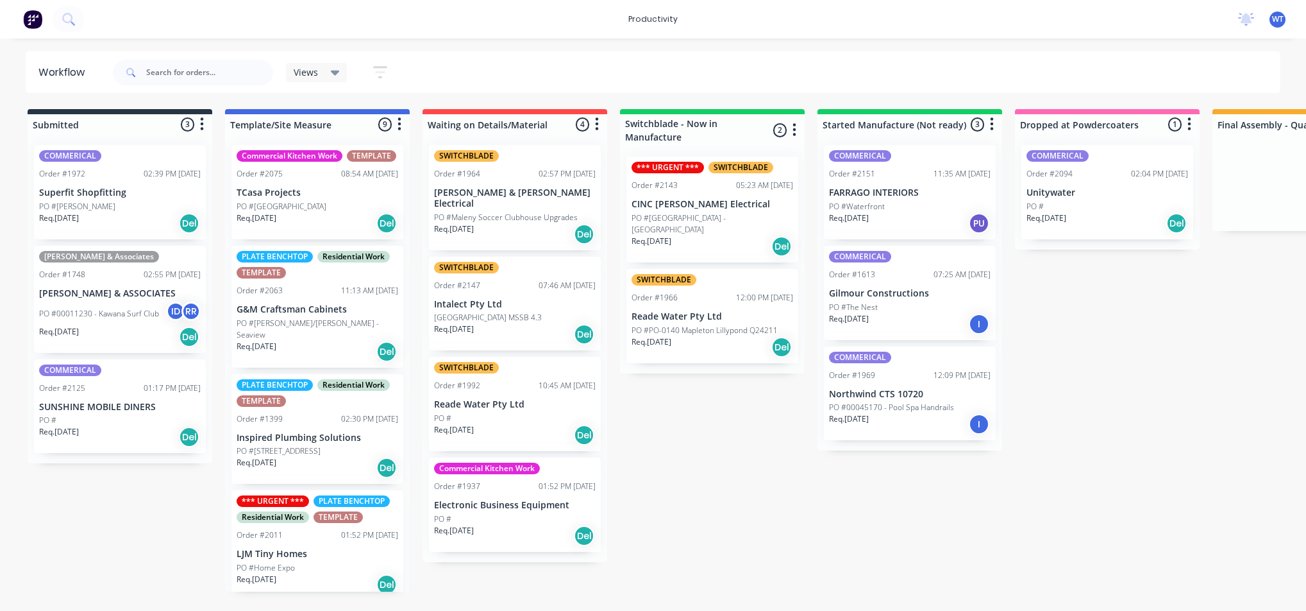
click at [708, 235] on div "Req. [DATE] Del" at bounding box center [713, 246] width 162 height 22
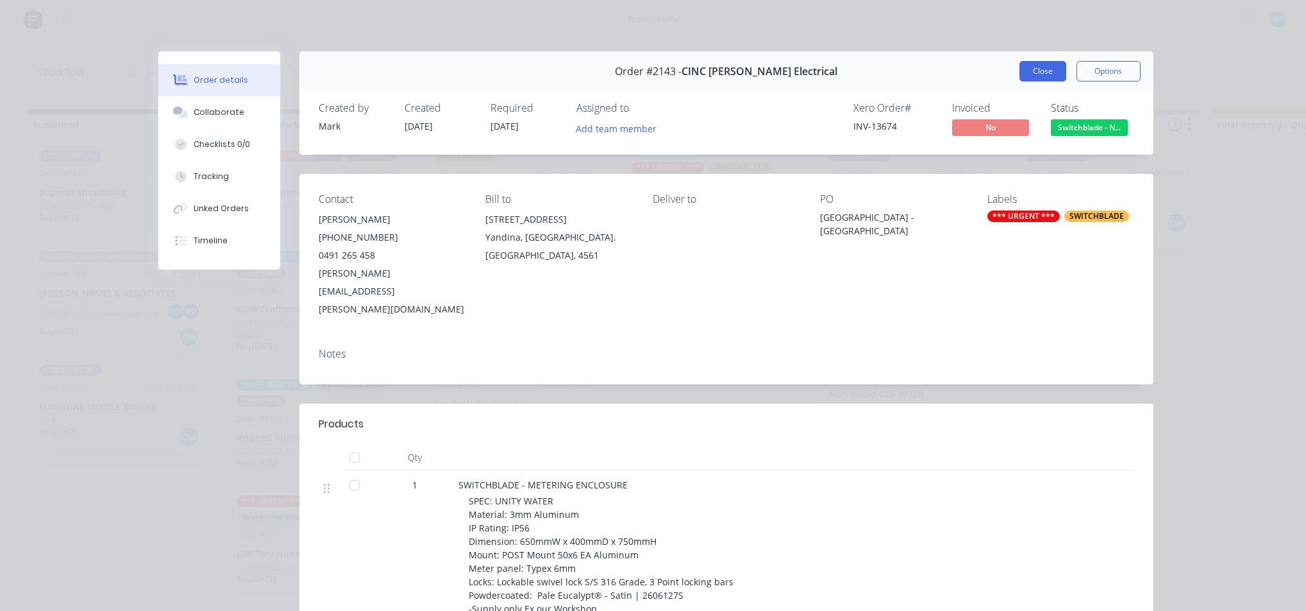
click at [1038, 79] on button "Close" at bounding box center [1043, 71] width 47 height 21
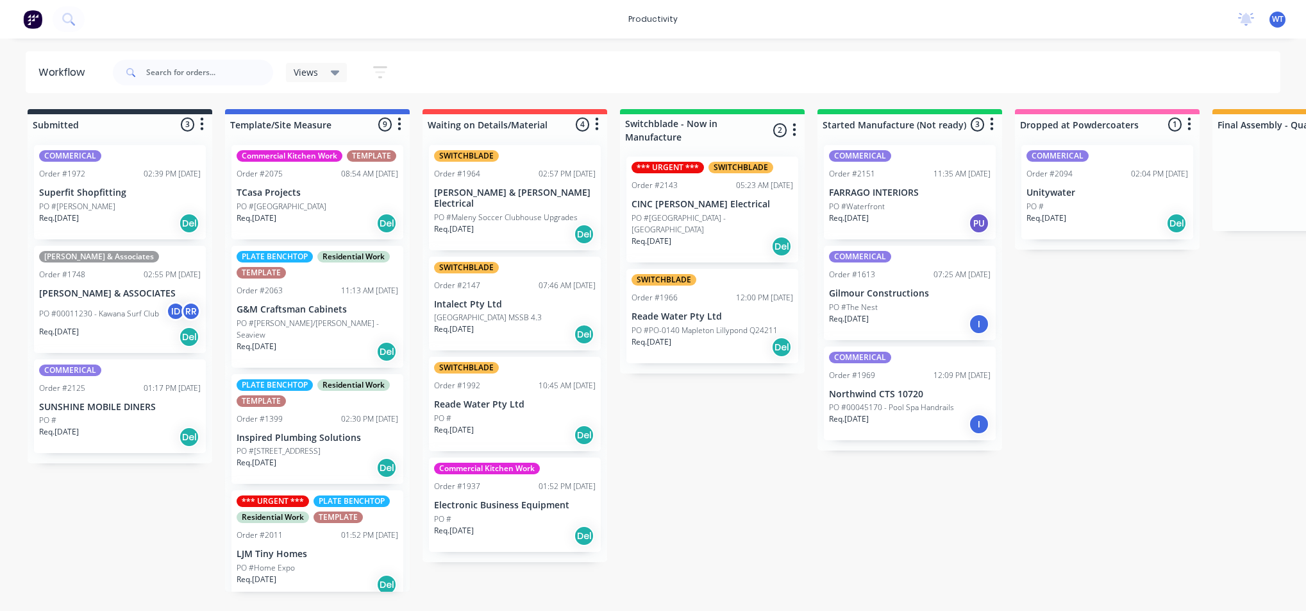
click at [920, 214] on div "Req. 11/08/25 PU" at bounding box center [910, 223] width 162 height 22
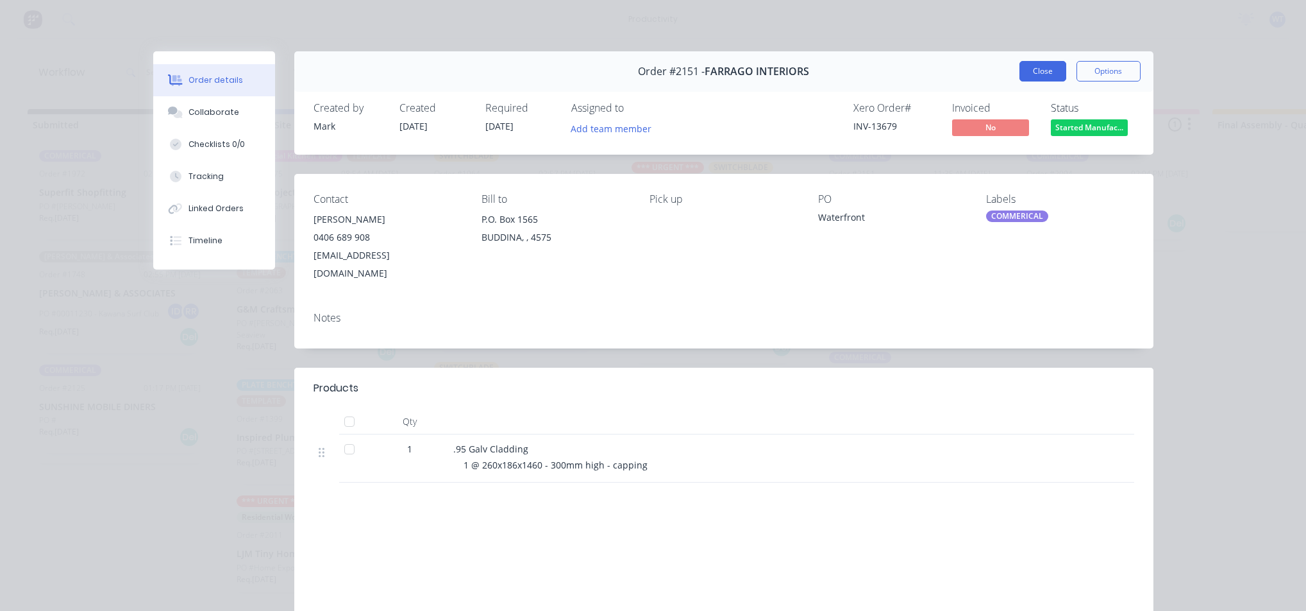
click at [1028, 69] on button "Close" at bounding box center [1043, 71] width 47 height 21
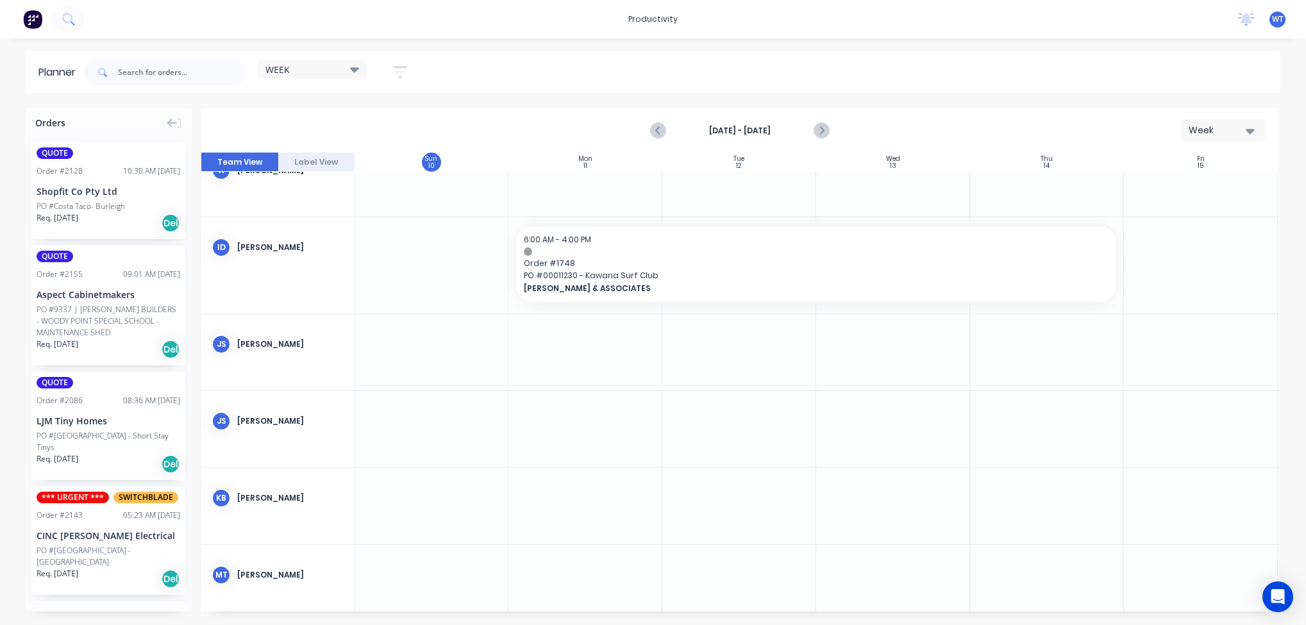
scroll to position [0, 1]
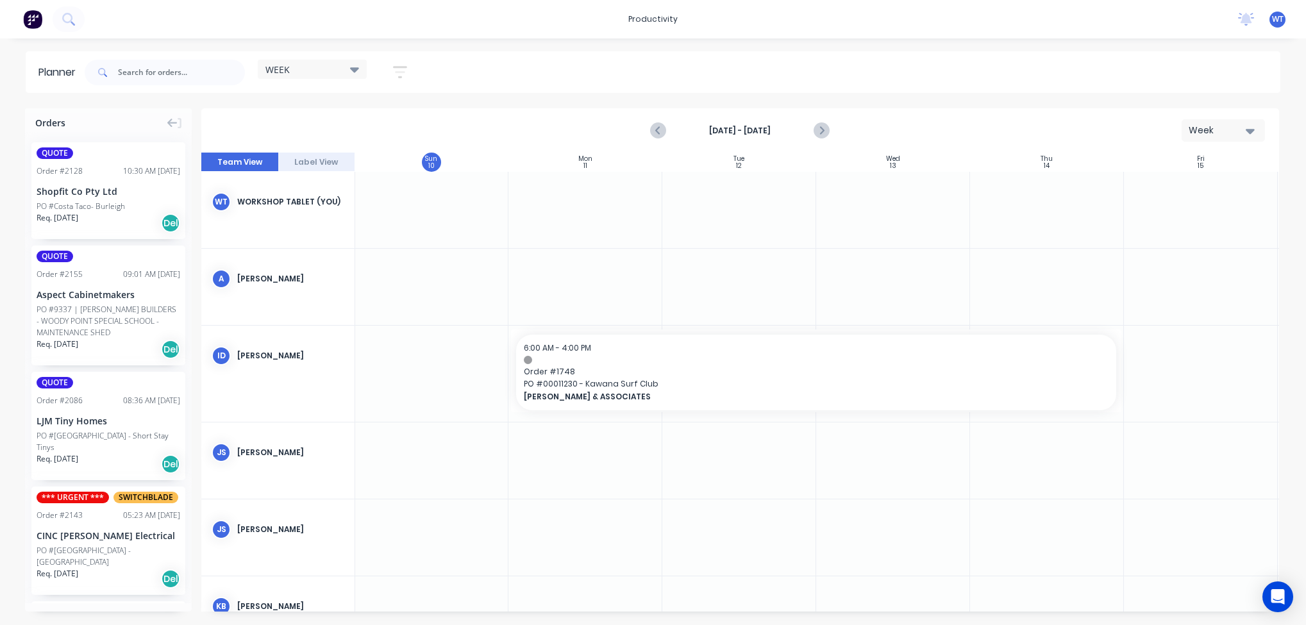
click at [74, 314] on div "PO #9337 | [PERSON_NAME] BUILDERS - WOODY POINT SPECIAL SCHOOL - MAINTENANCE SH…" at bounding box center [109, 321] width 144 height 35
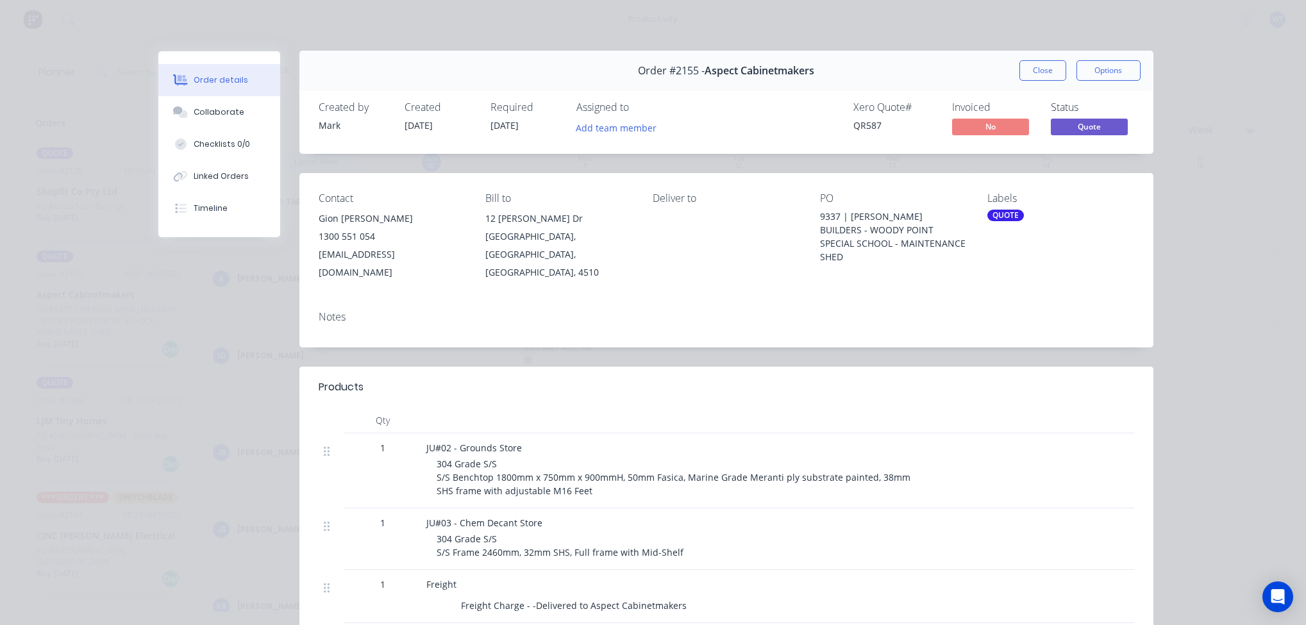
scroll to position [0, 0]
click at [1029, 75] on button "Close" at bounding box center [1043, 71] width 47 height 21
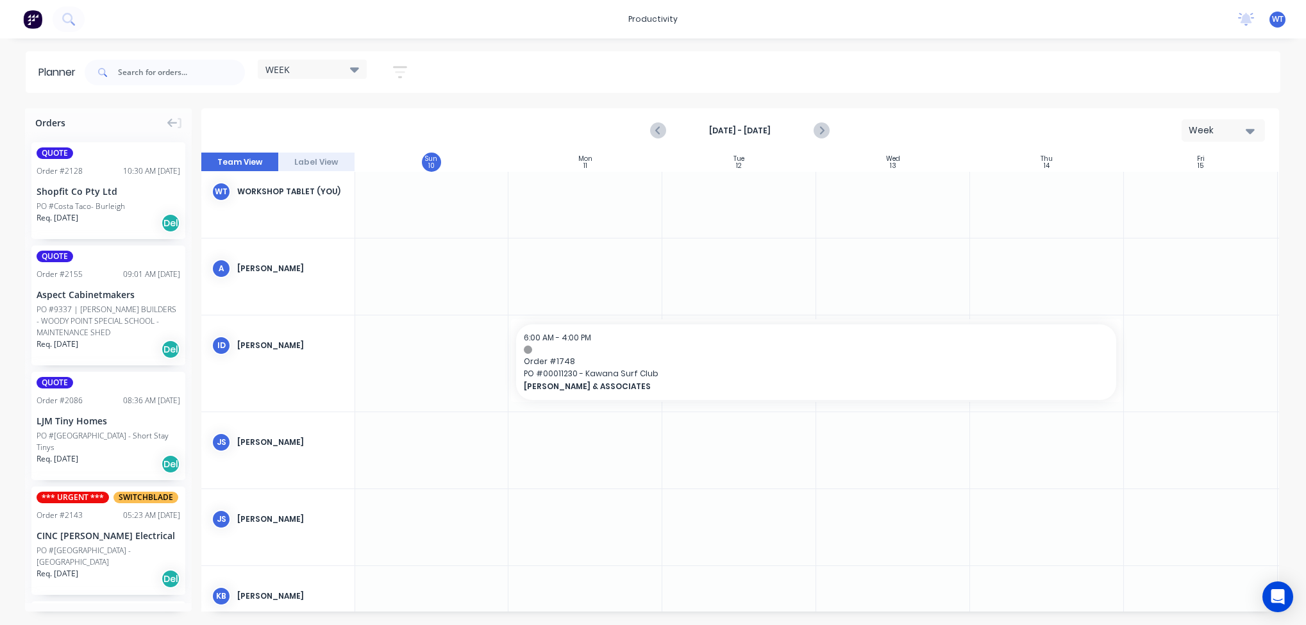
scroll to position [0, 1]
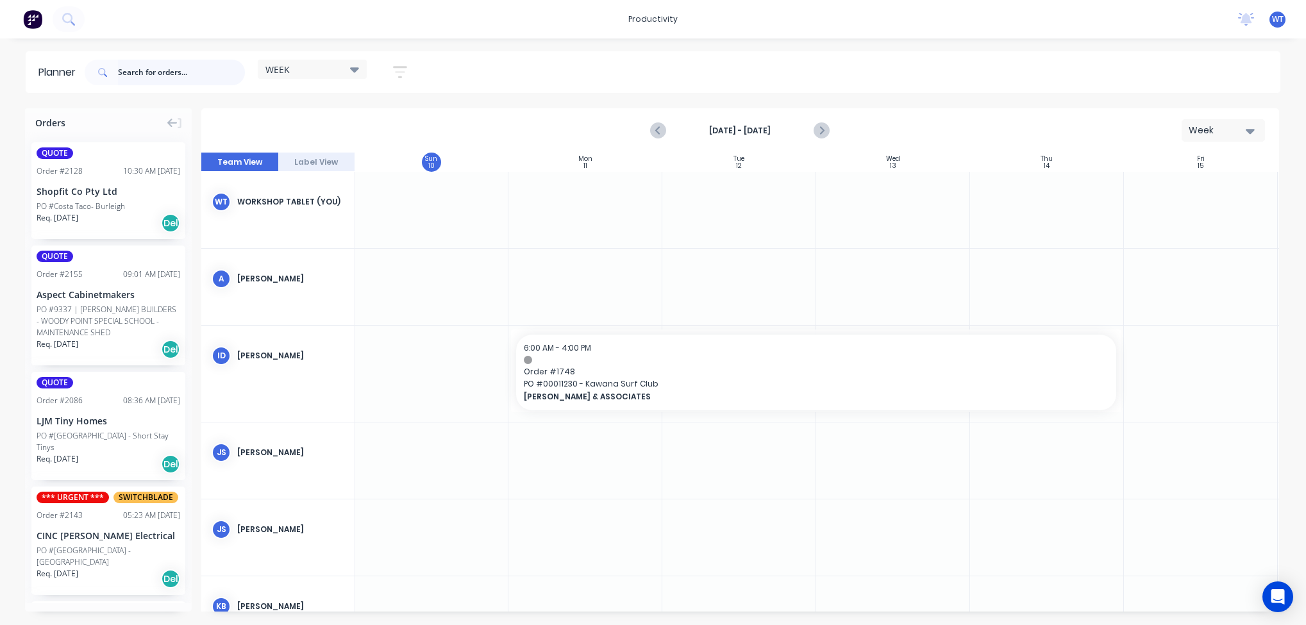
click at [195, 83] on input "text" at bounding box center [181, 73] width 127 height 26
click at [181, 70] on input "text" at bounding box center [181, 73] width 127 height 26
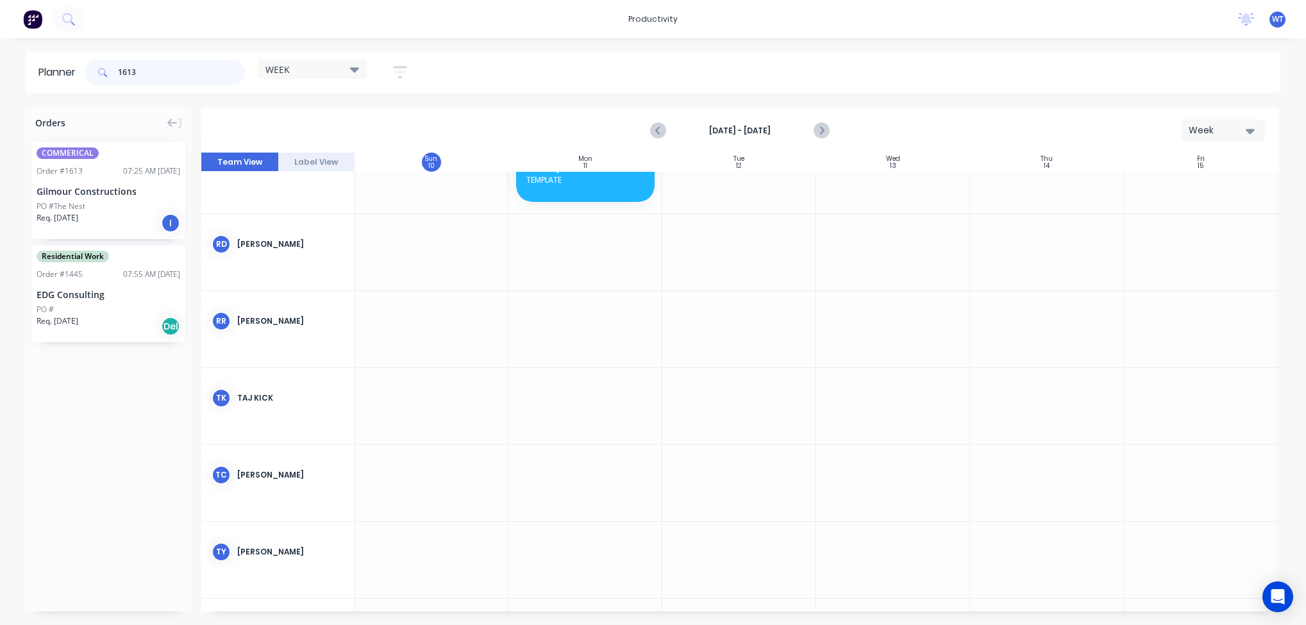
scroll to position [481, 1]
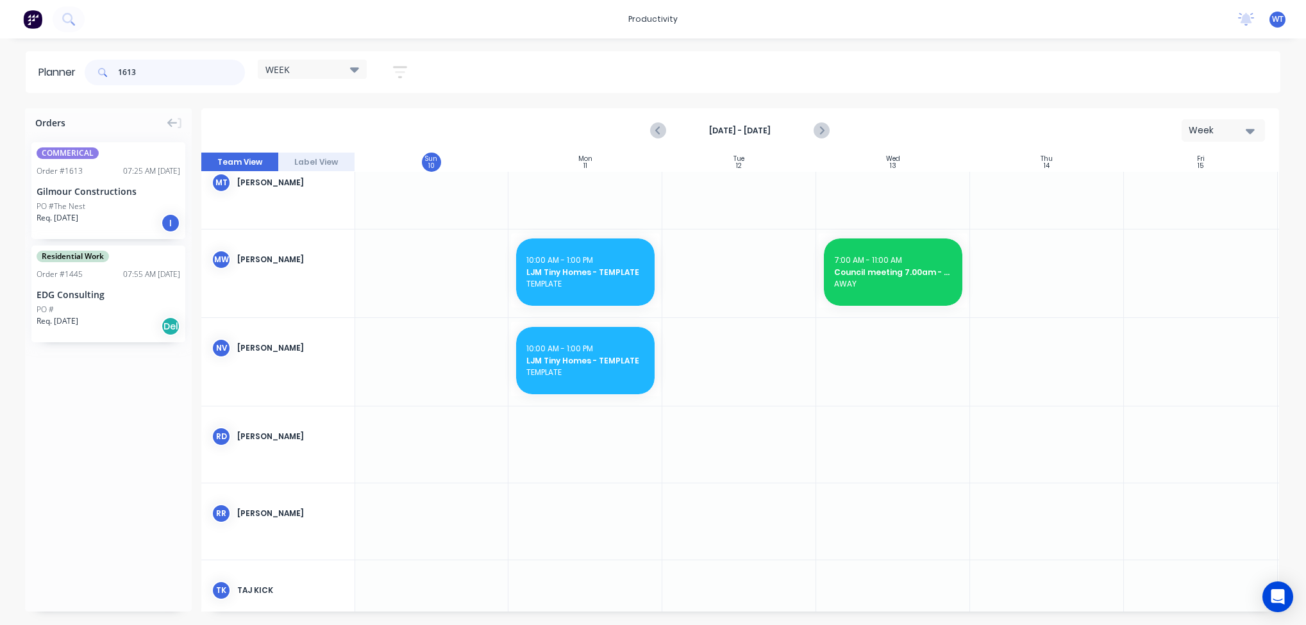
type input "1613"
drag, startPoint x: 102, startPoint y: 181, endPoint x: 589, endPoint y: 432, distance: 547.6
drag, startPoint x: 657, startPoint y: 452, endPoint x: 678, endPoint y: 462, distance: 23.2
drag, startPoint x: 814, startPoint y: 454, endPoint x: 1003, endPoint y: 446, distance: 189.4
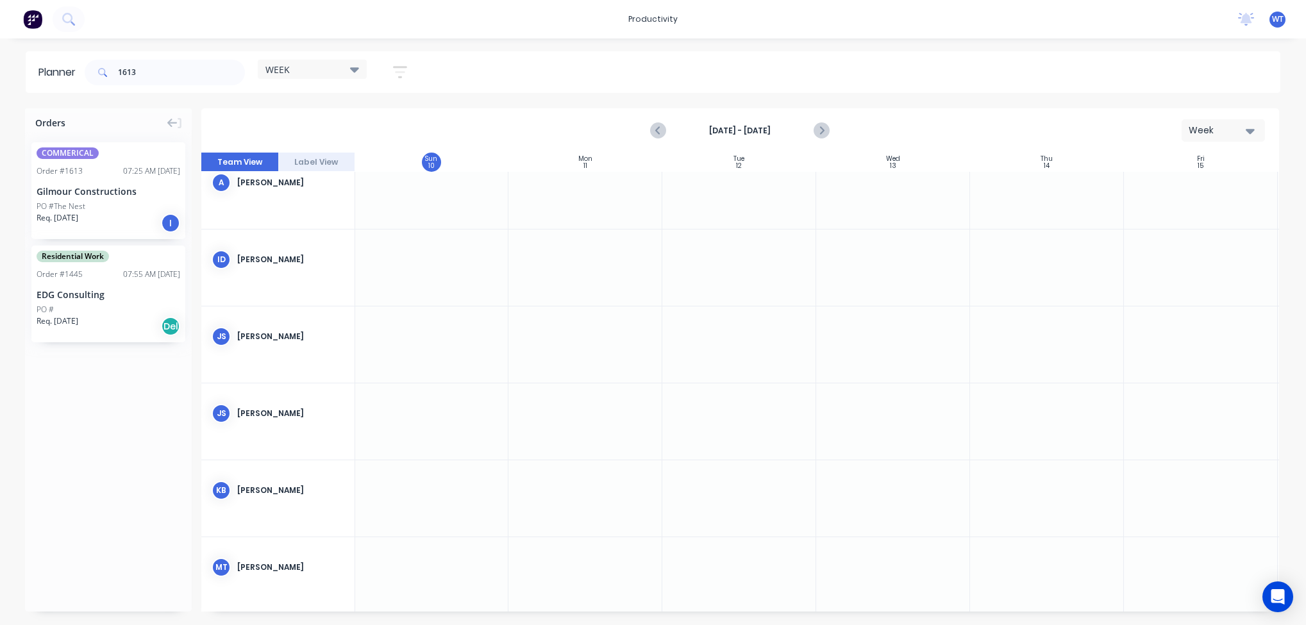
scroll to position [0, 1]
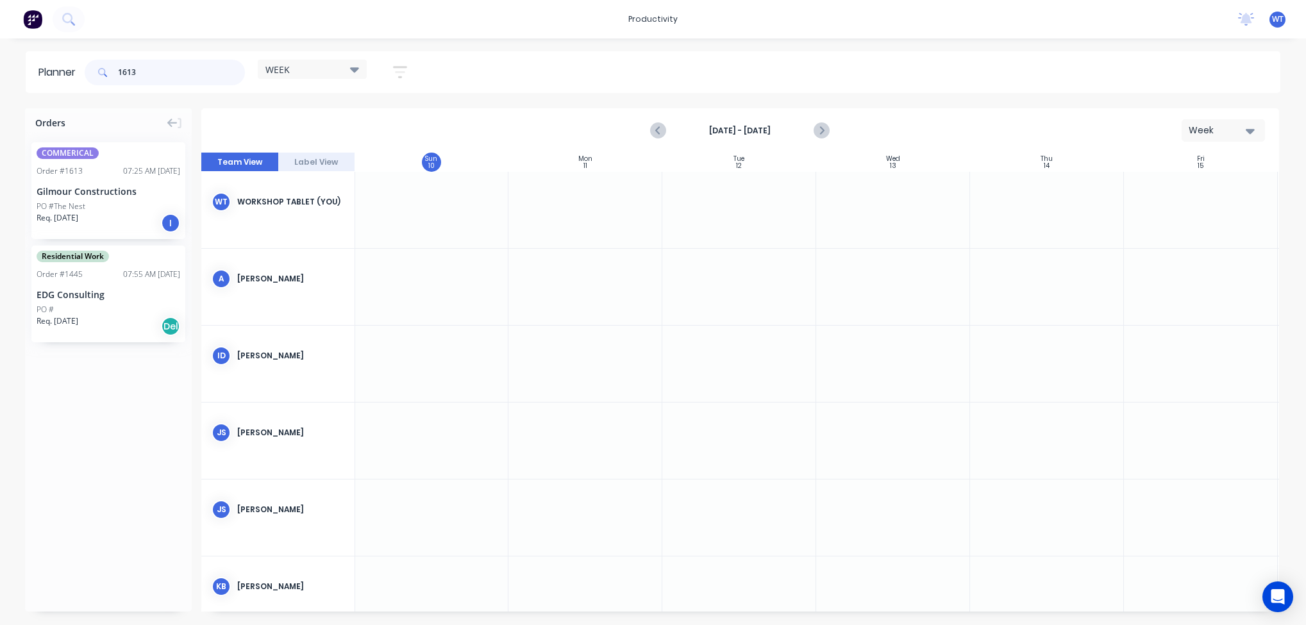
drag, startPoint x: 178, startPoint y: 79, endPoint x: 33, endPoint y: 58, distance: 145.8
click at [33, 58] on header "Planner 1613 WEEK Save new view None edit WEEK (Default) edit [PERSON_NAME] edi…" at bounding box center [653, 72] width 1255 height 42
